Goal: Complete application form

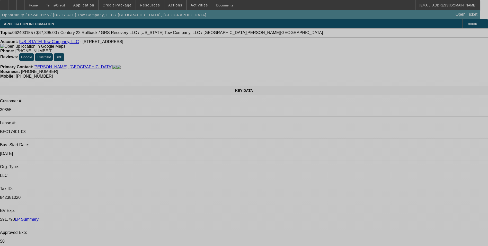
select select "0"
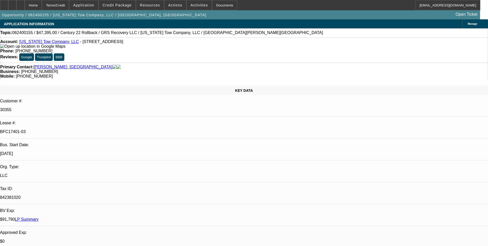
select select "2"
select select "0"
select select "2"
select select "0"
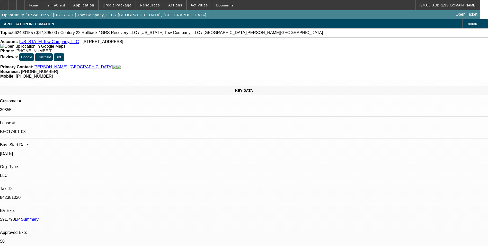
select select "0"
select select "2"
select select "0"
select select "2"
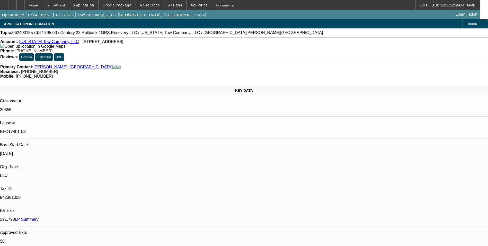
select select "0"
select select "1"
select select "2"
select select "6"
select select "1"
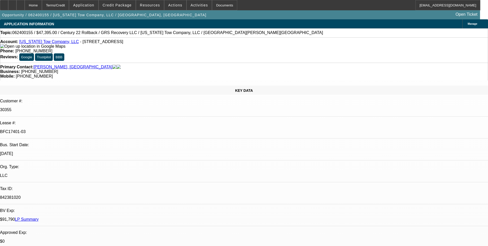
select select "2"
select select "6"
select select "1"
select select "2"
select select "6"
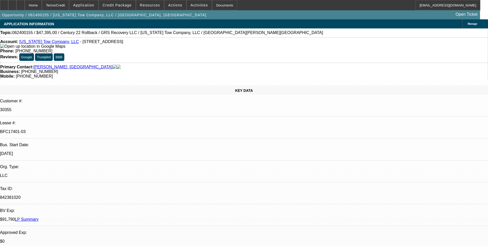
select select "1"
select select "2"
select select "6"
